Goal: Navigation & Orientation: Find specific page/section

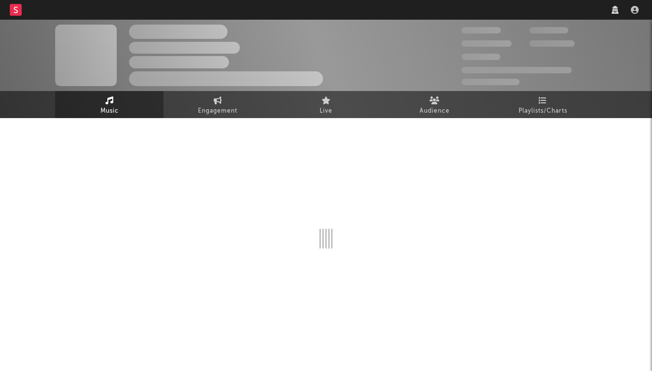
select select "other"
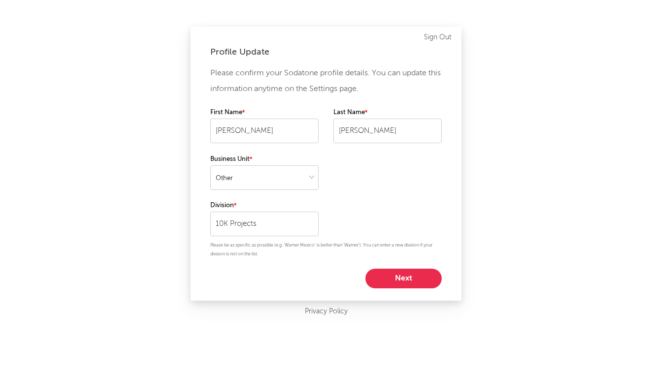
select select "other"
click at [392, 278] on button "Next" at bounding box center [404, 279] width 76 height 20
select select "other"
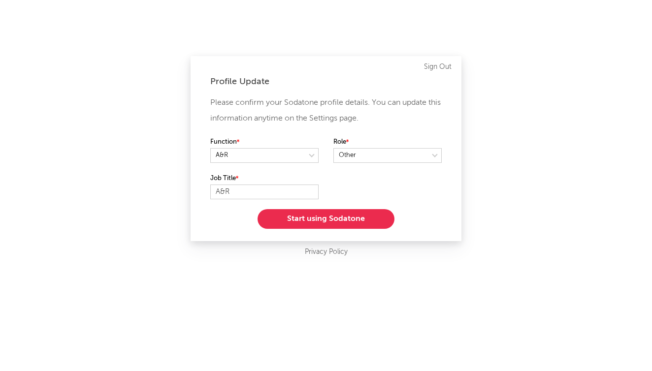
click at [361, 215] on button "Start using Sodatone" at bounding box center [326, 219] width 137 height 20
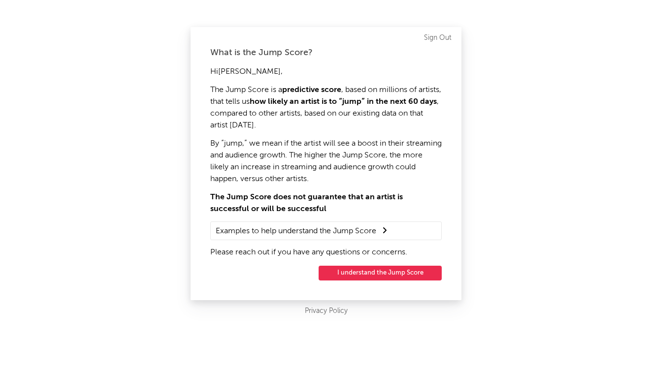
click at [364, 274] on button "I understand the Jump Score" at bounding box center [380, 273] width 123 height 15
